Goal: Book appointment/travel/reservation

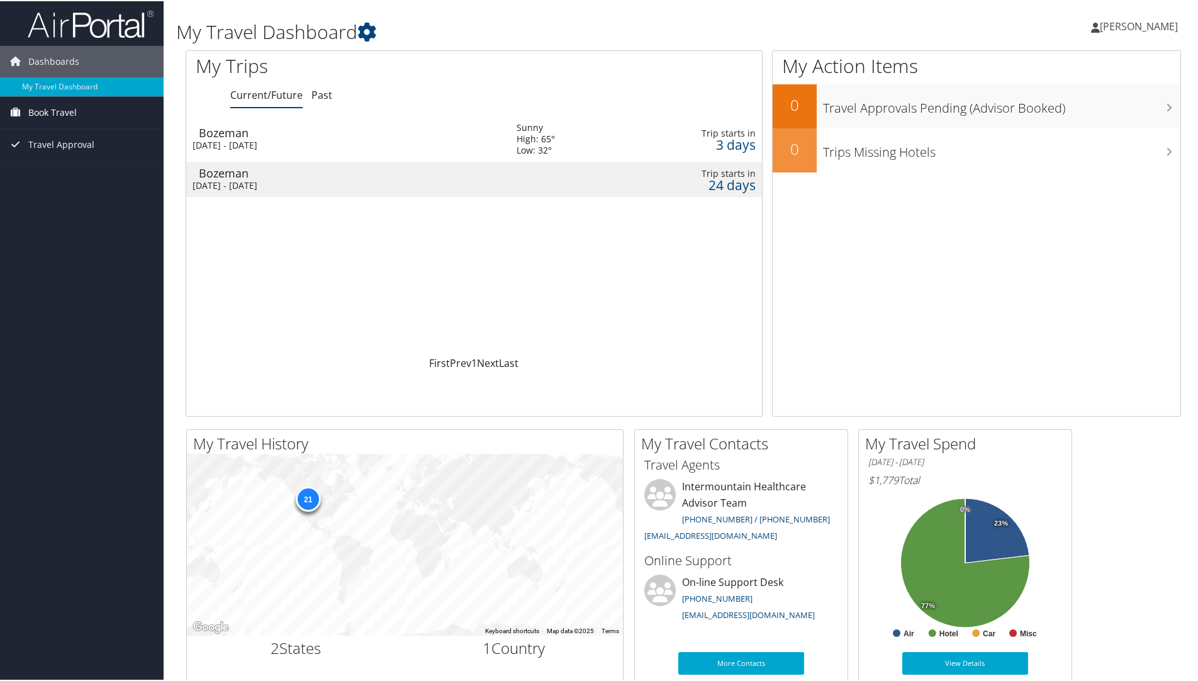
click at [65, 109] on span "Book Travel" at bounding box center [52, 111] width 48 height 31
click at [273, 141] on div "Fri 10 Oct 2025 - Sat 11 Oct 2025" at bounding box center [345, 143] width 305 height 11
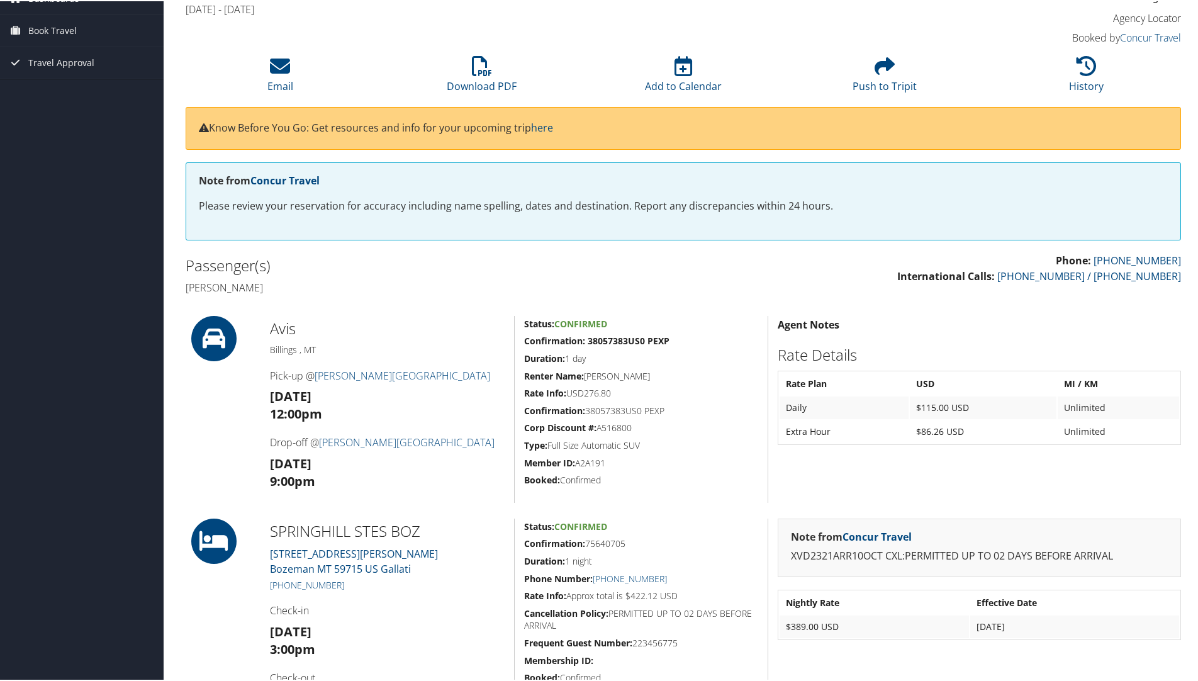
scroll to position [126, 0]
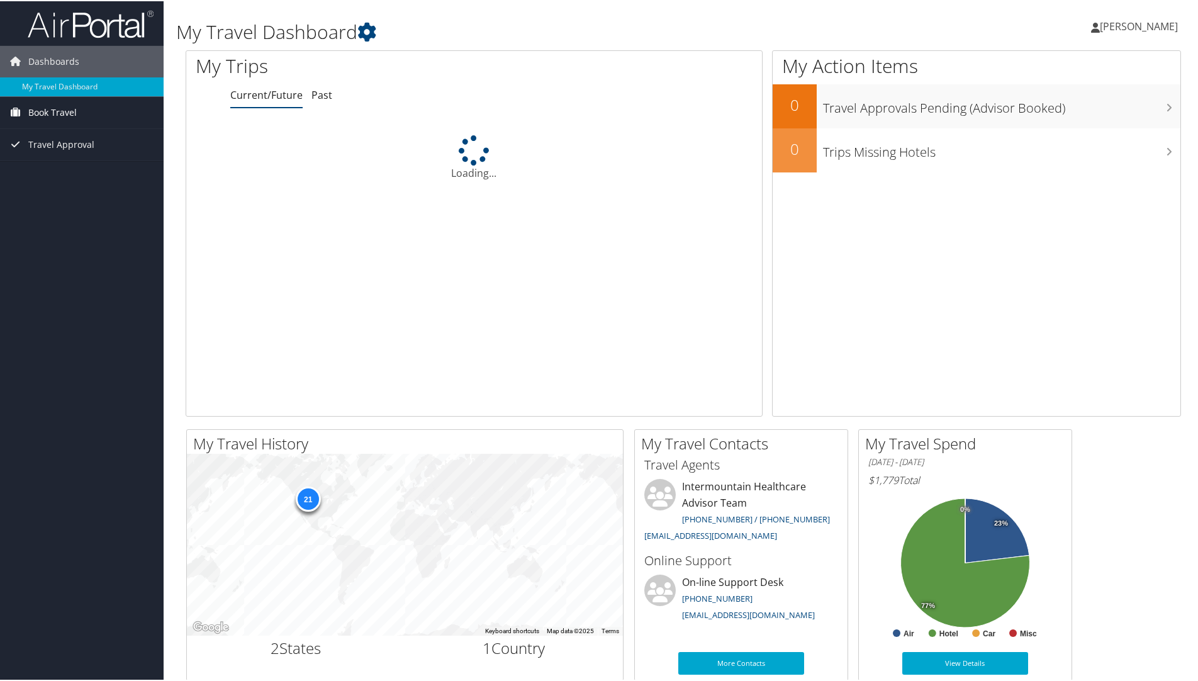
click at [49, 113] on span "Book Travel" at bounding box center [52, 111] width 48 height 31
click at [55, 158] on link "Book/Manage Online Trips" at bounding box center [82, 155] width 164 height 19
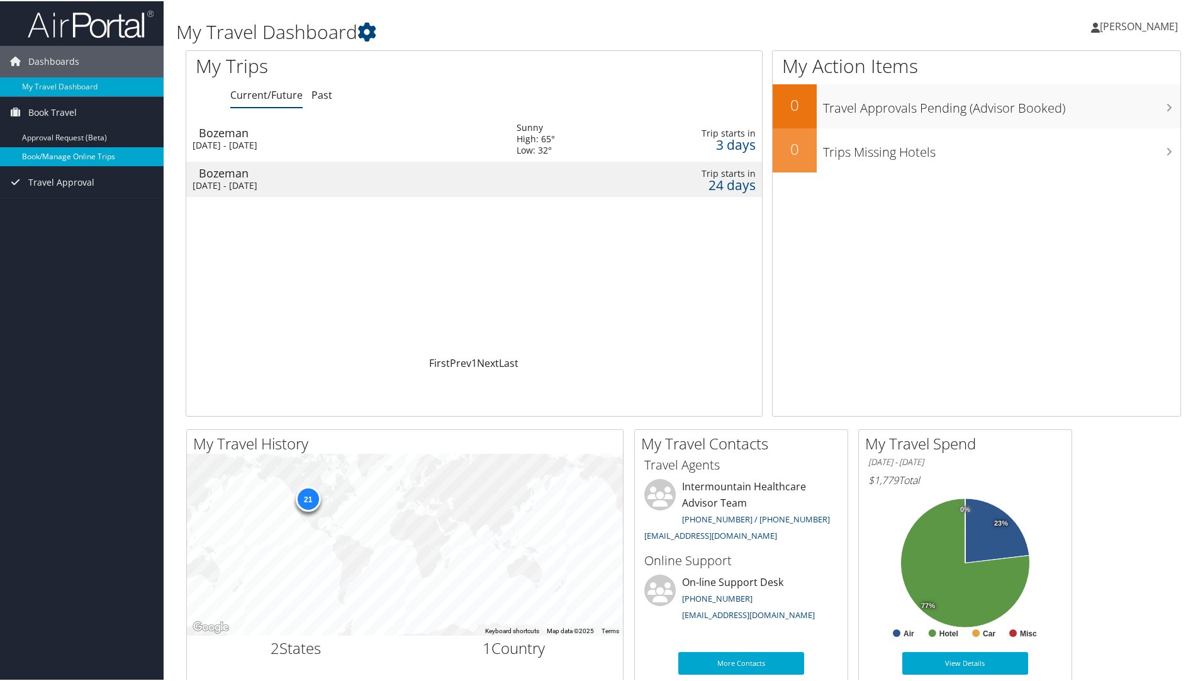
click at [67, 156] on link "Book/Manage Online Trips" at bounding box center [82, 155] width 164 height 19
